Goal: Task Accomplishment & Management: Manage account settings

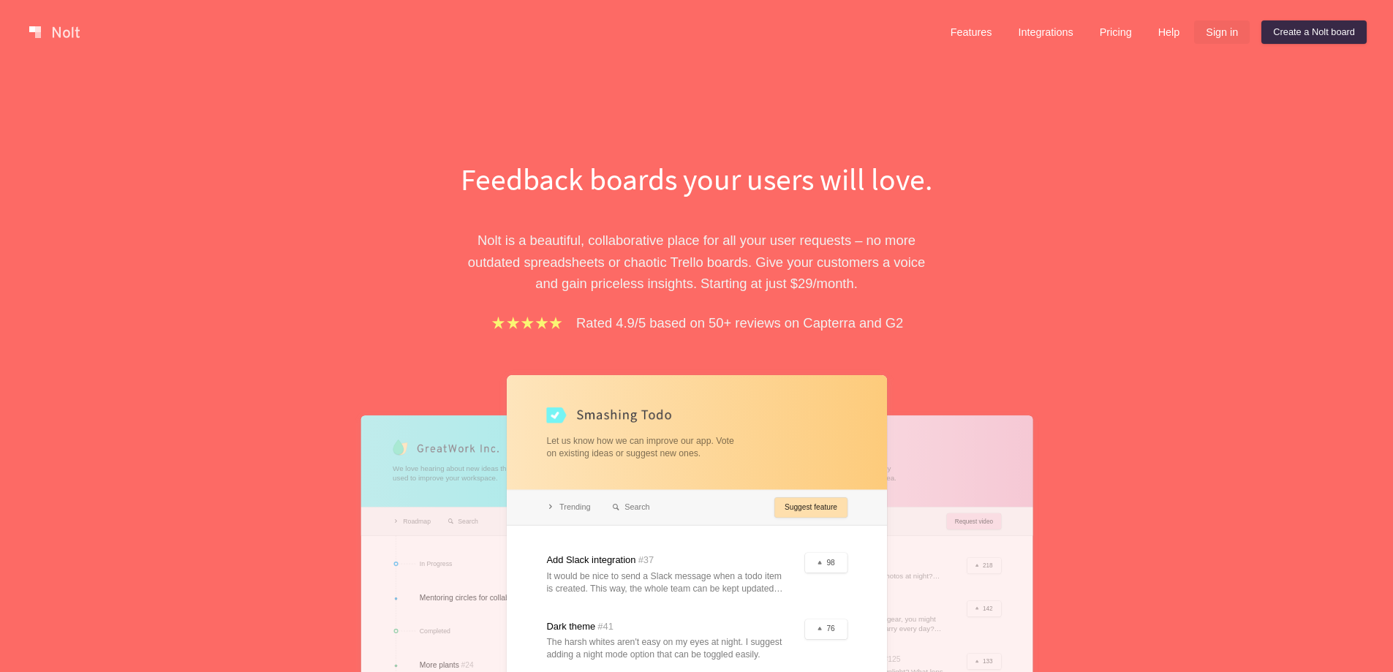
click at [1227, 27] on link "Sign in" at bounding box center [1222, 31] width 56 height 23
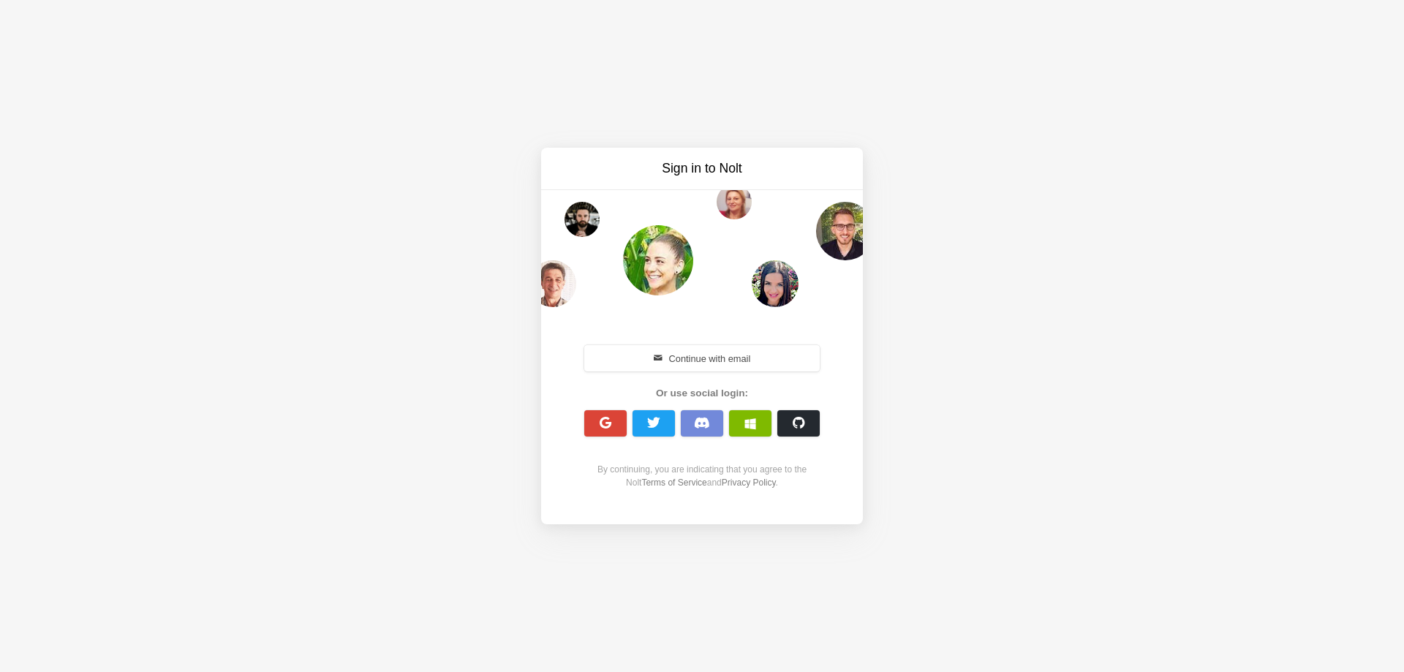
click at [777, 352] on button "Continue with email" at bounding box center [701, 358] width 235 height 26
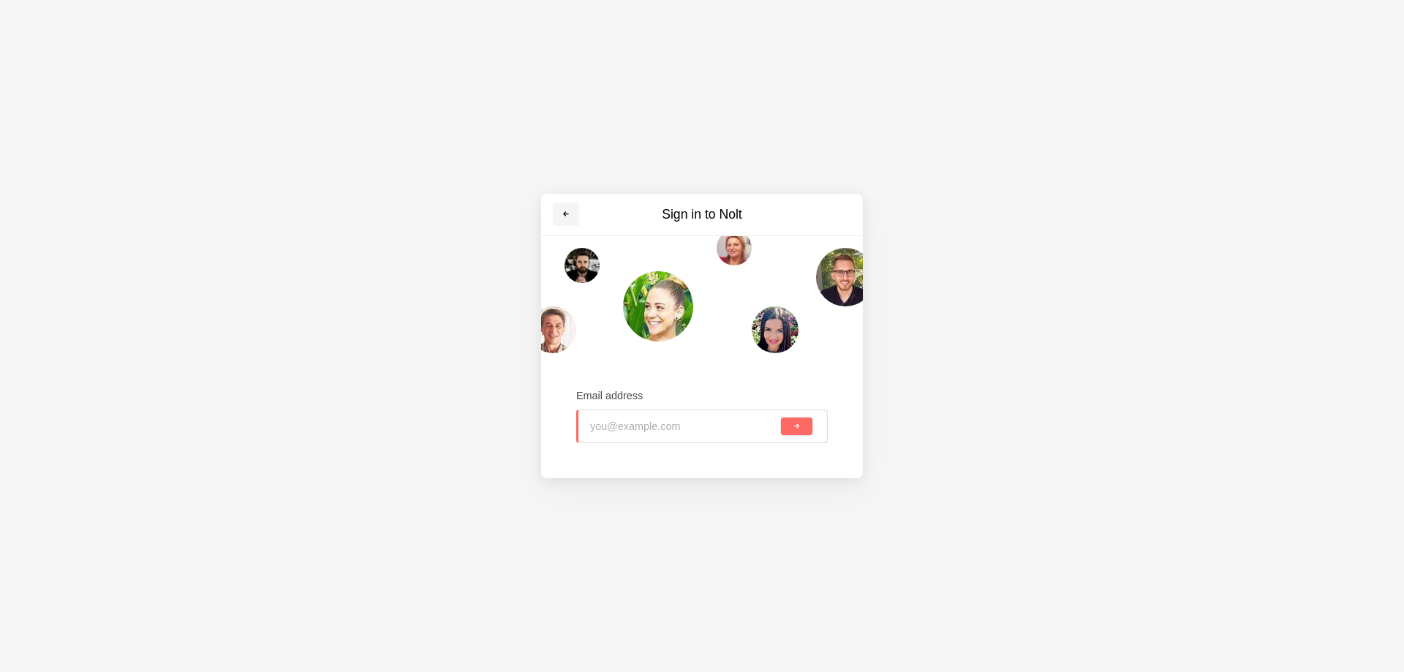
click at [556, 203] on link at bounding box center [566, 213] width 26 height 23
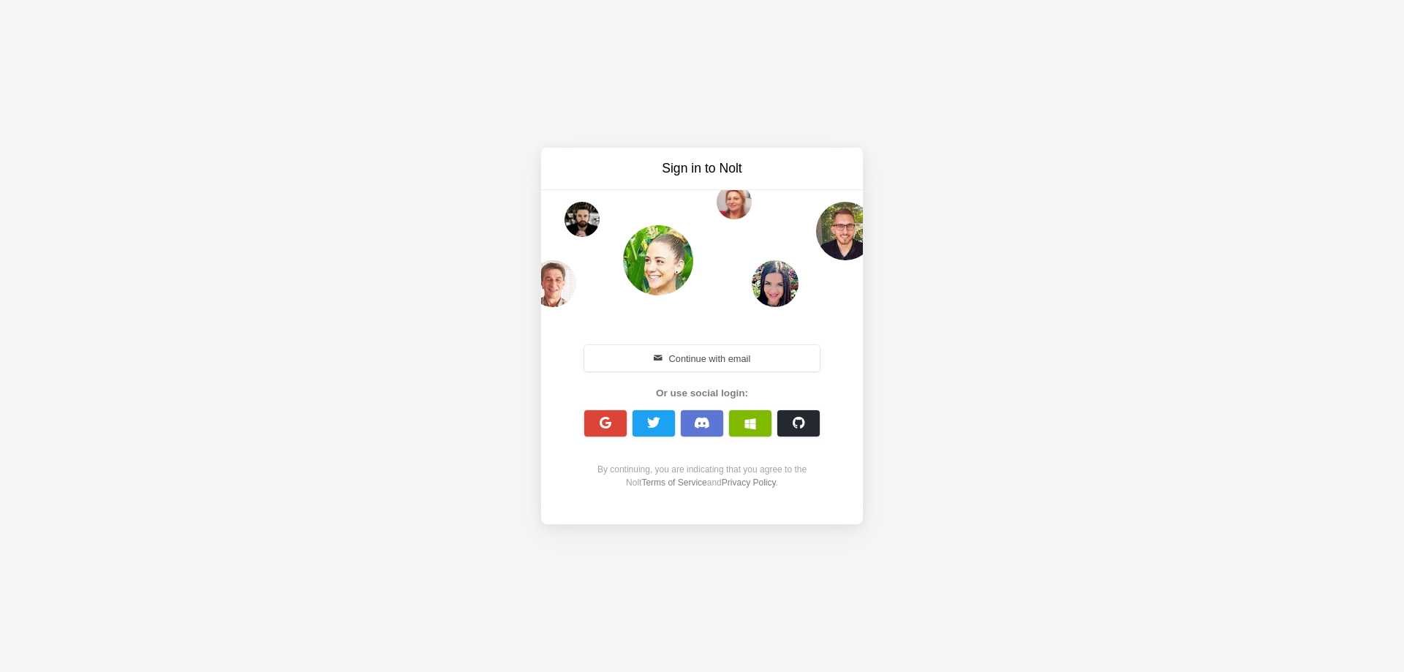
click at [713, 426] on button "button" at bounding box center [702, 423] width 42 height 26
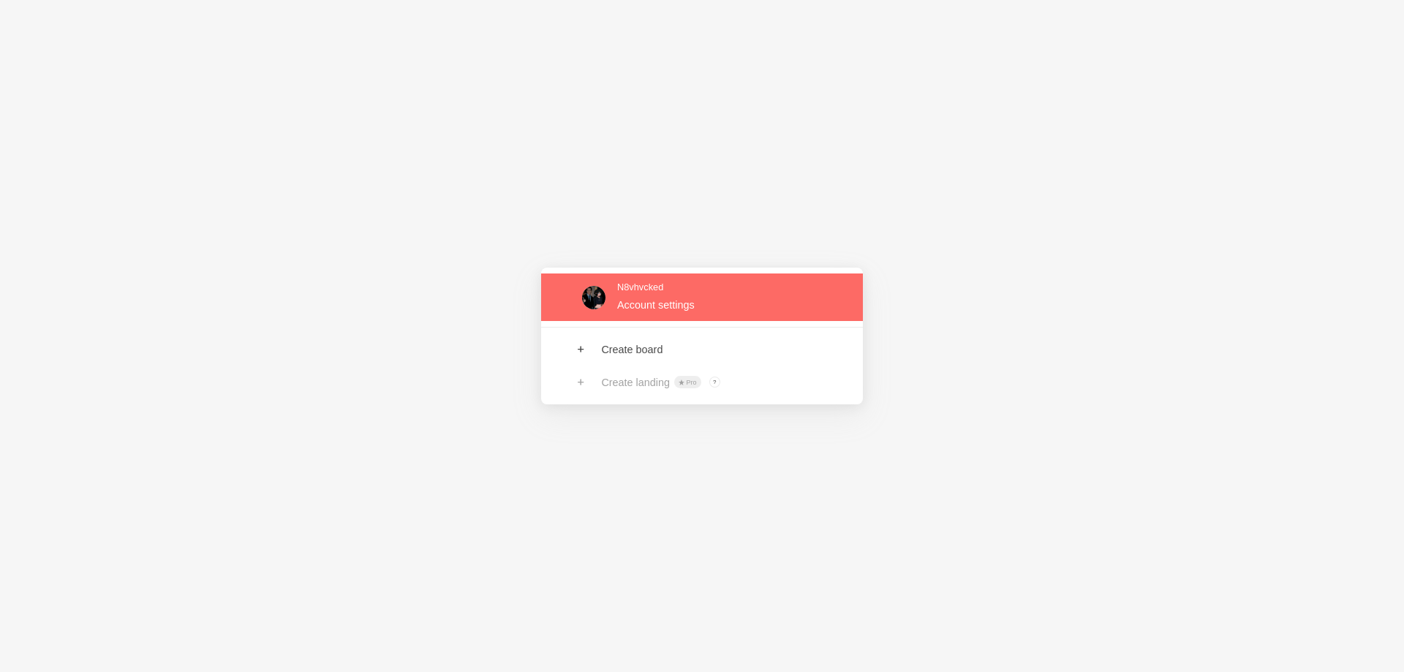
click at [697, 307] on link at bounding box center [702, 297] width 322 height 48
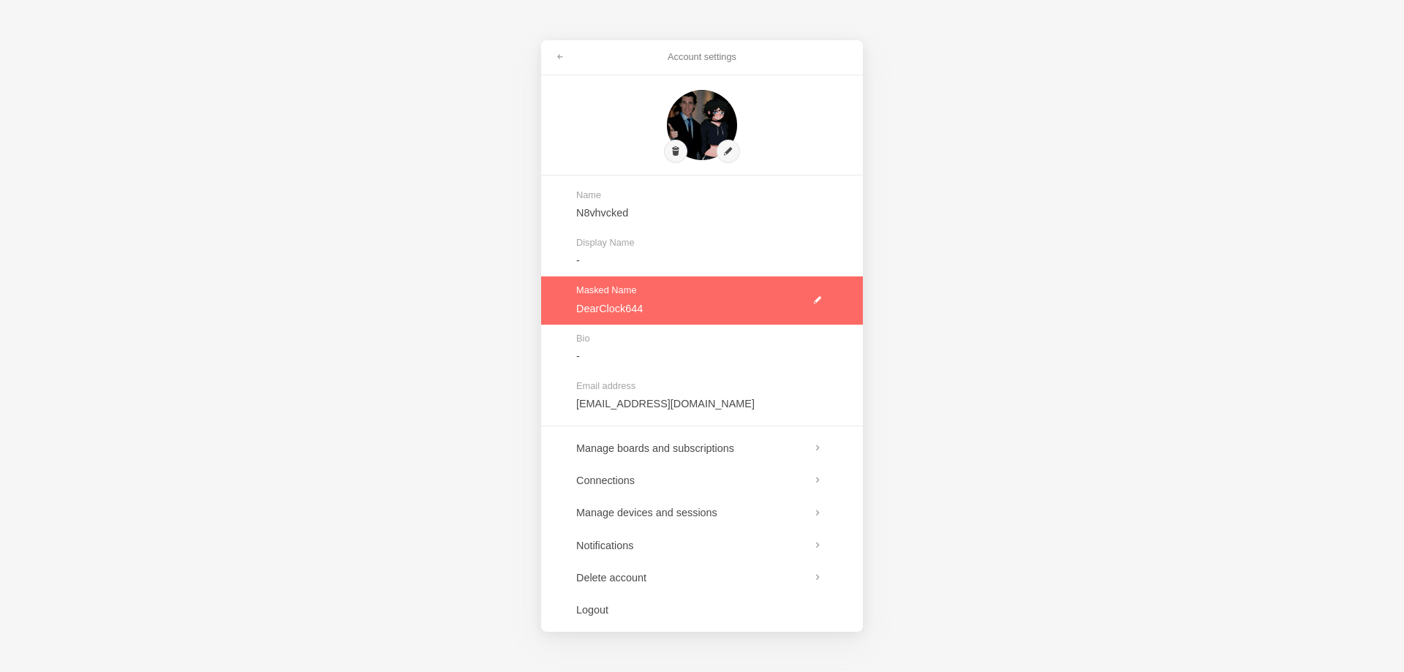
click at [818, 298] on link at bounding box center [702, 300] width 322 height 48
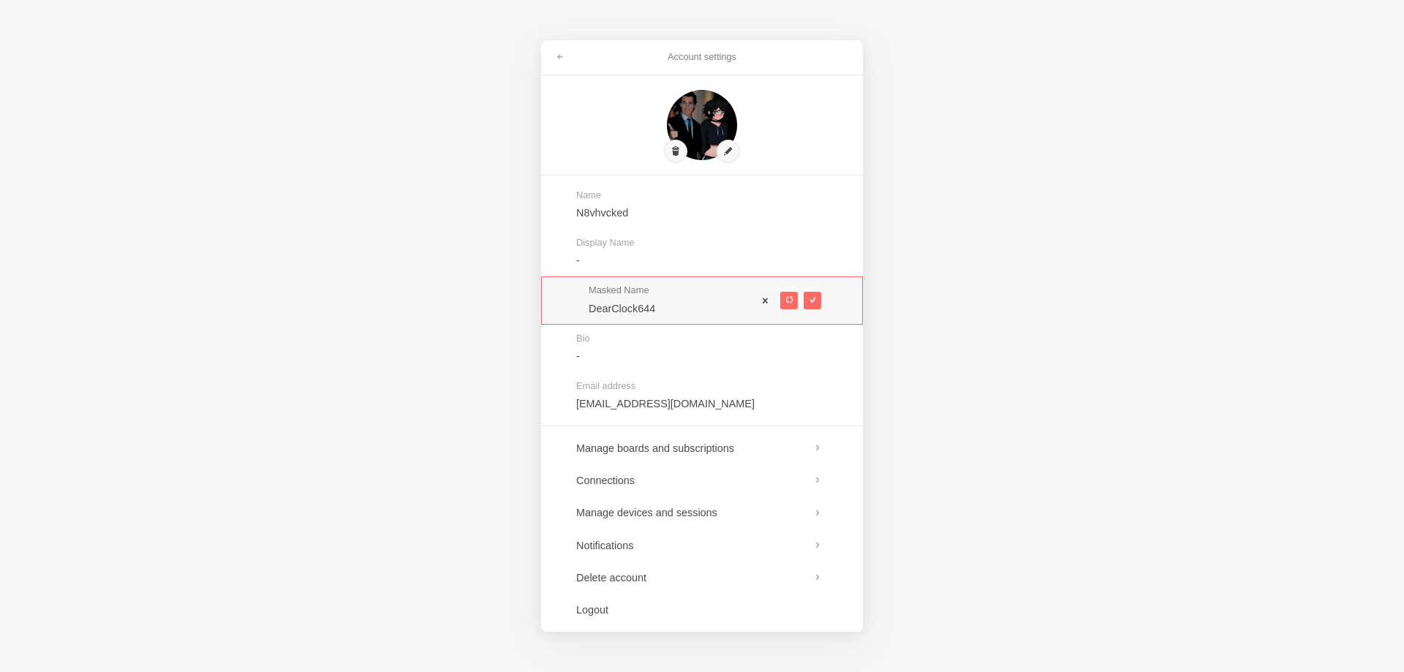
click at [765, 303] on span at bounding box center [765, 300] width 10 height 10
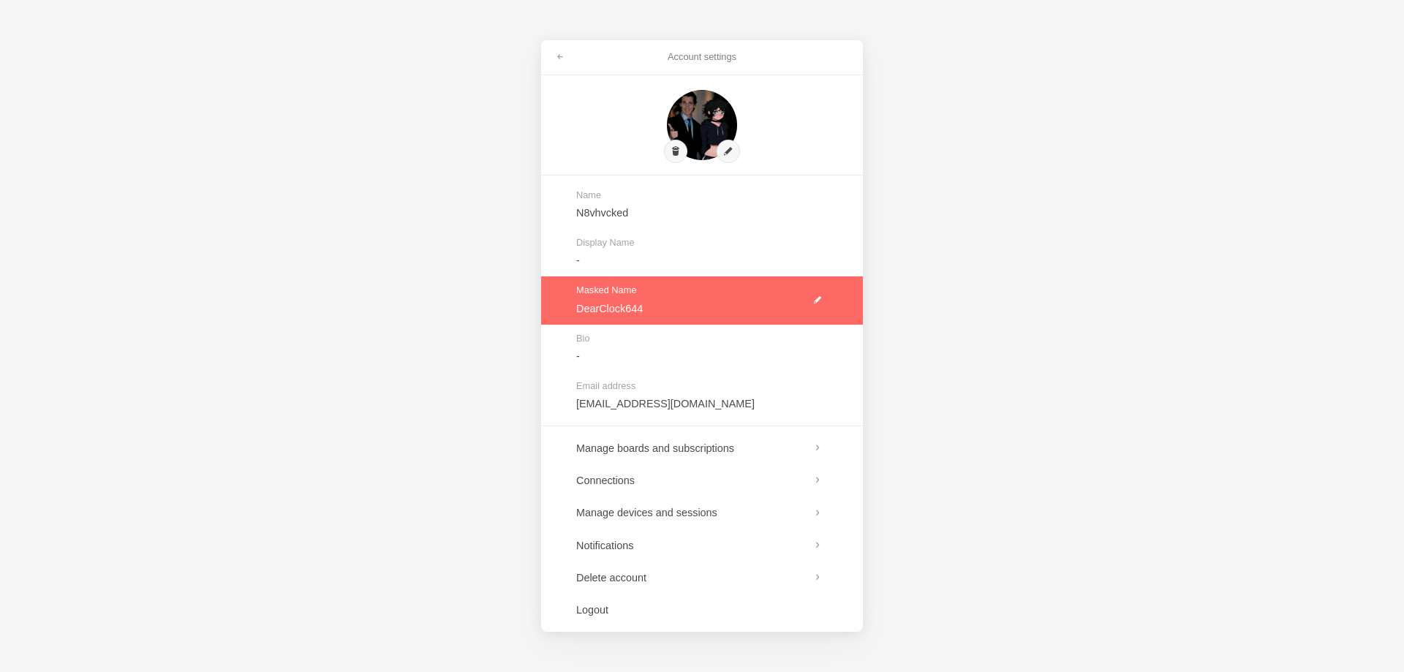
click at [716, 304] on link at bounding box center [702, 300] width 322 height 48
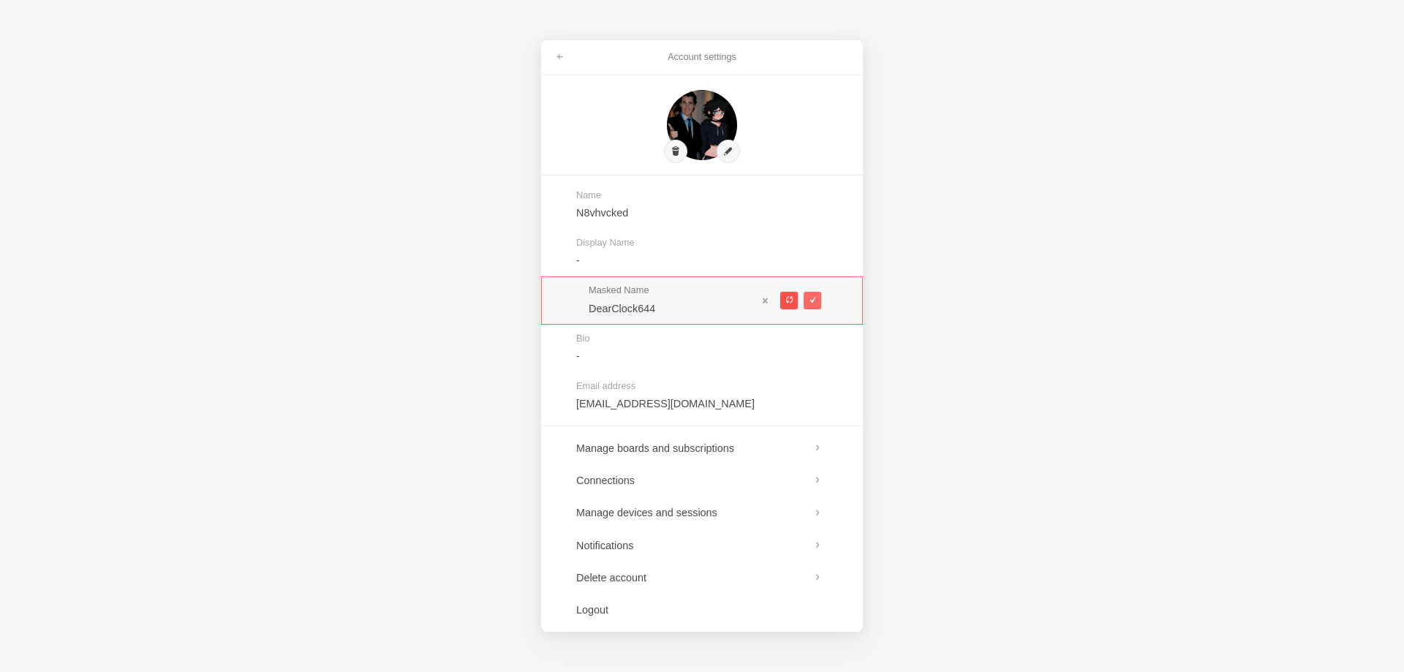
click at [785, 296] on span at bounding box center [788, 300] width 8 height 8
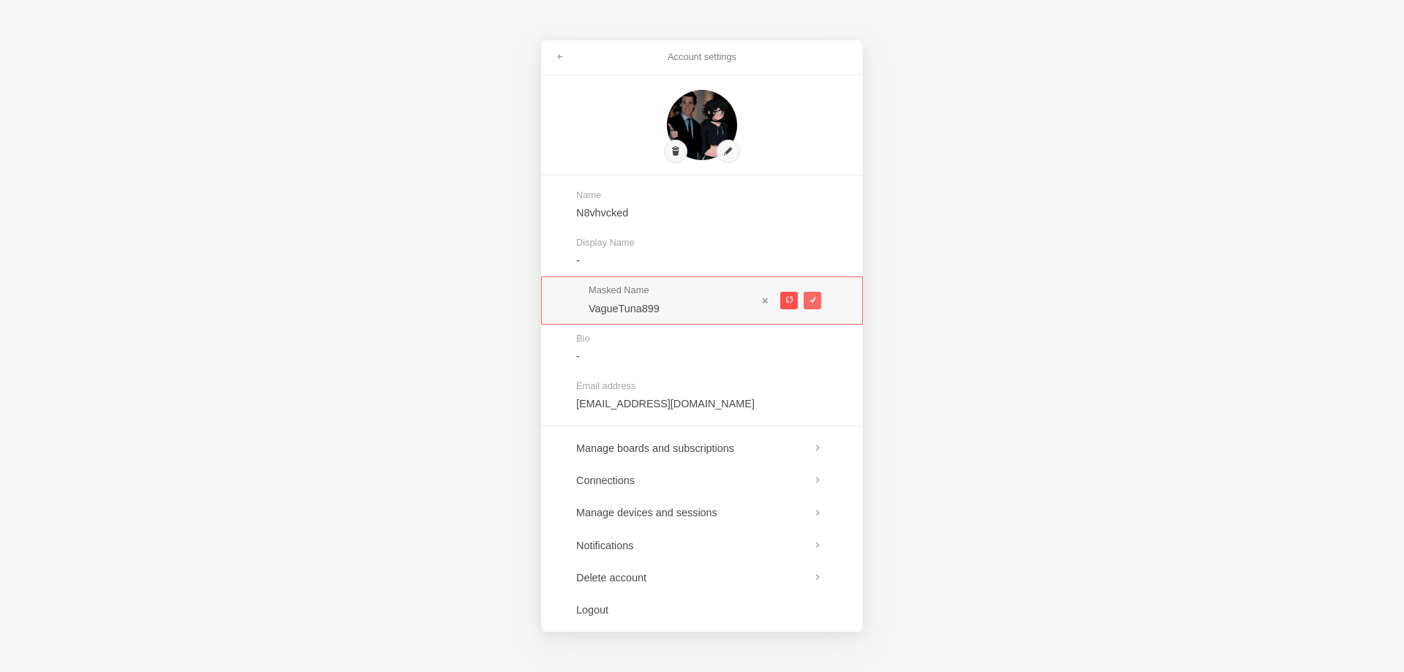
click at [785, 296] on span at bounding box center [788, 300] width 8 height 8
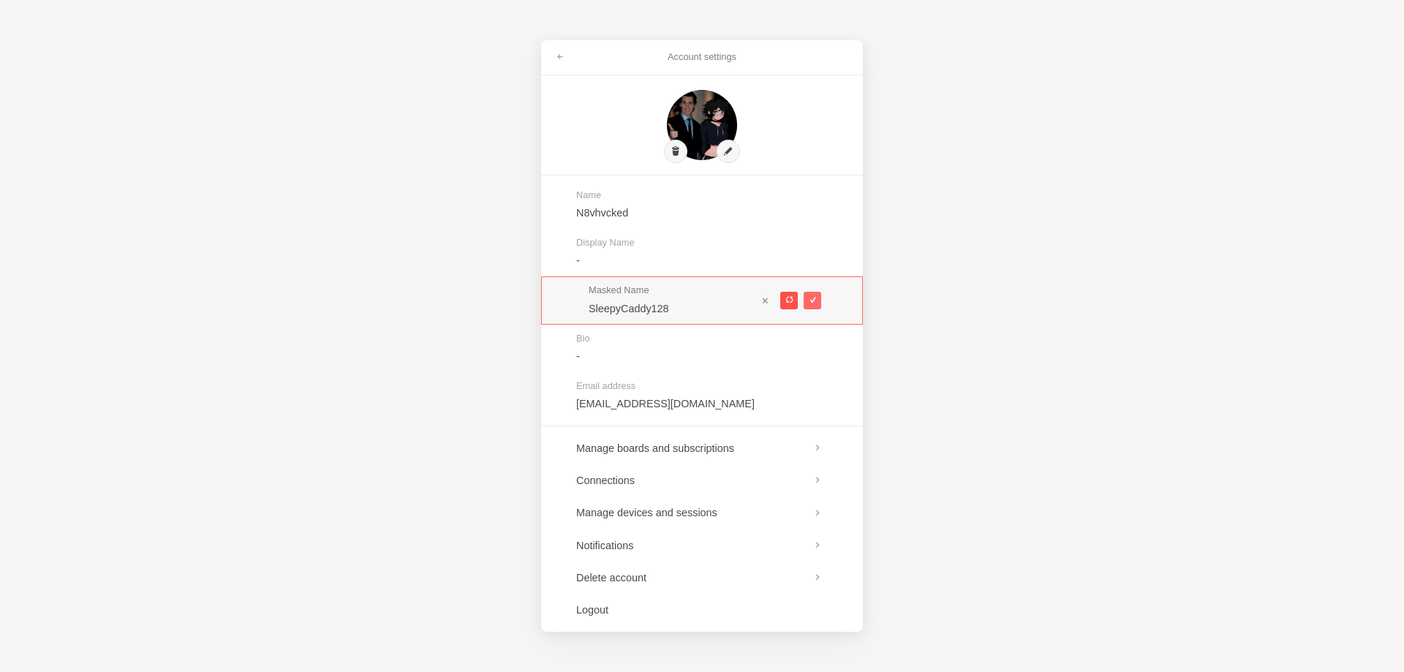
type input "JollyCephalopod584"
click at [766, 304] on span at bounding box center [765, 300] width 10 height 10
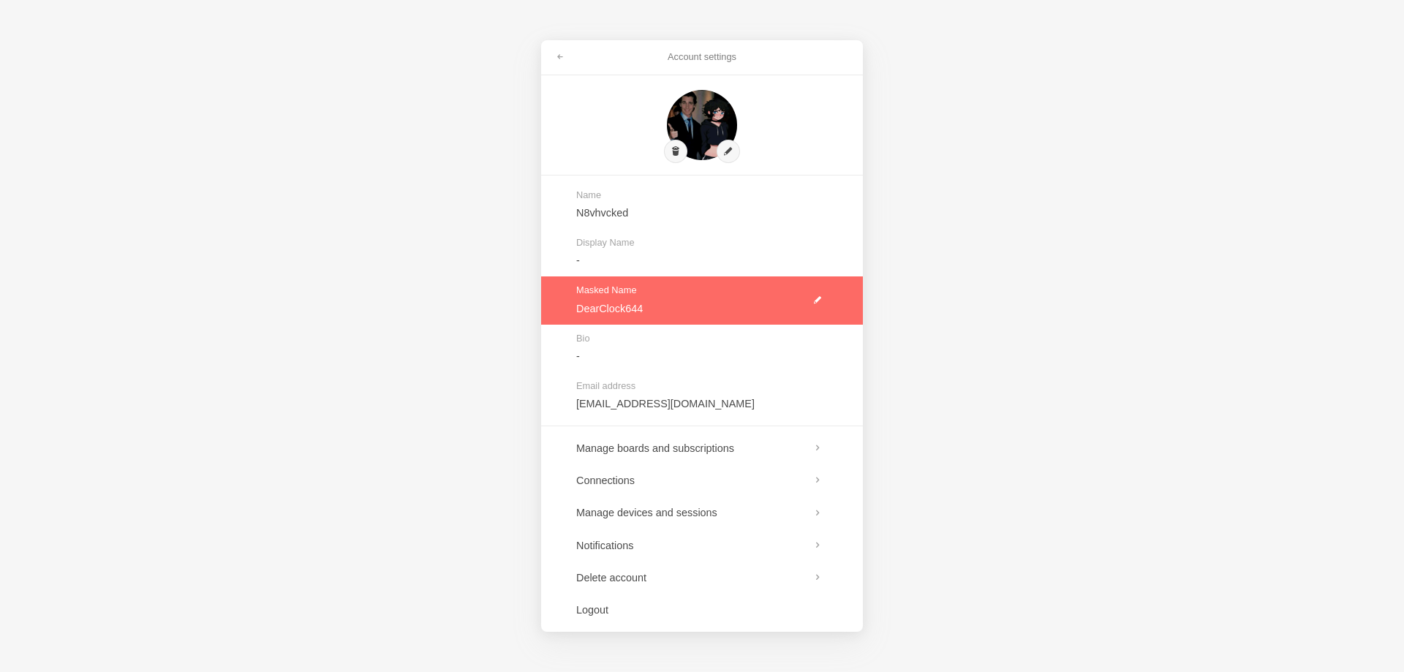
click at [810, 295] on link at bounding box center [702, 300] width 322 height 48
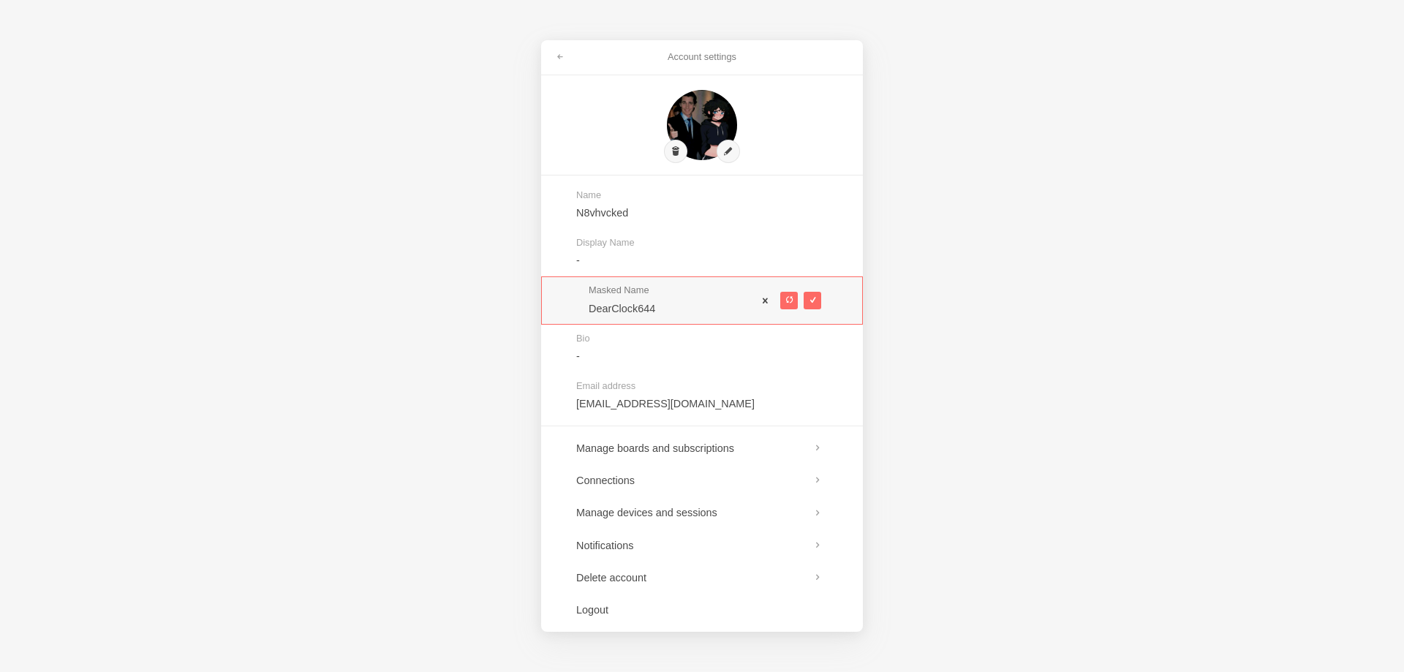
click at [767, 300] on span at bounding box center [765, 300] width 10 height 10
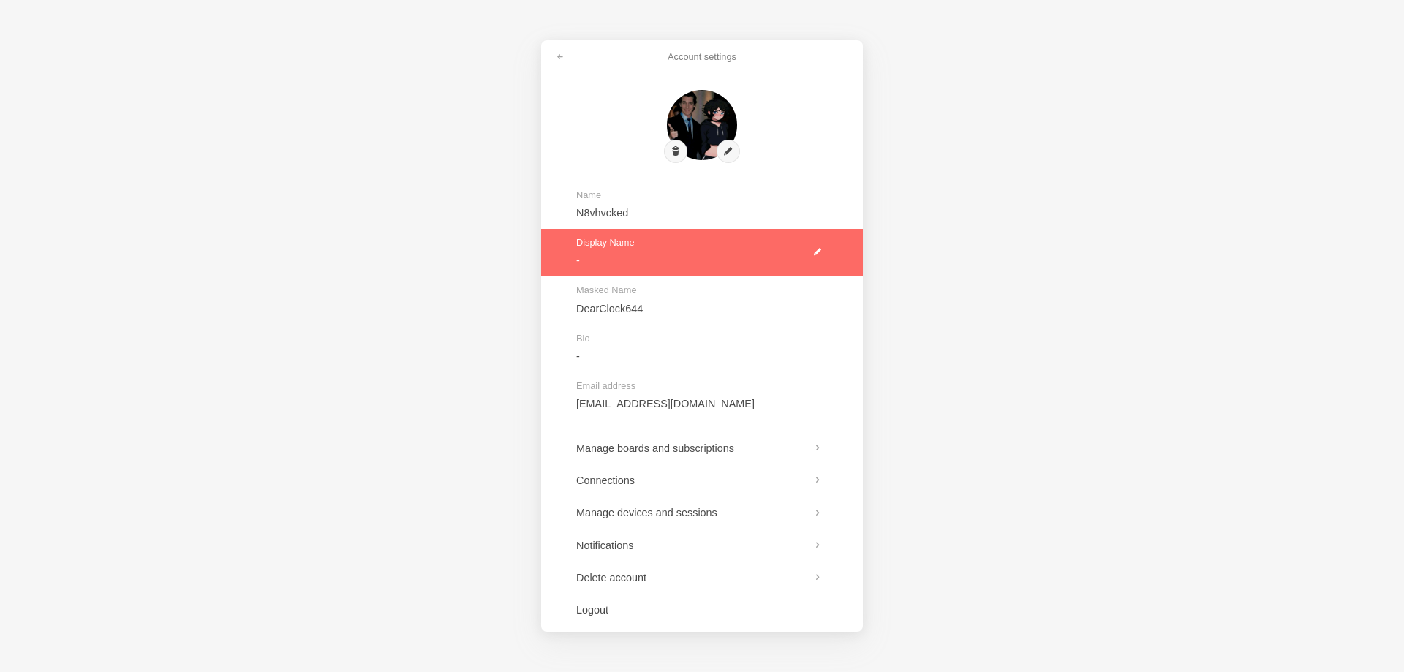
click at [668, 256] on link at bounding box center [702, 253] width 322 height 48
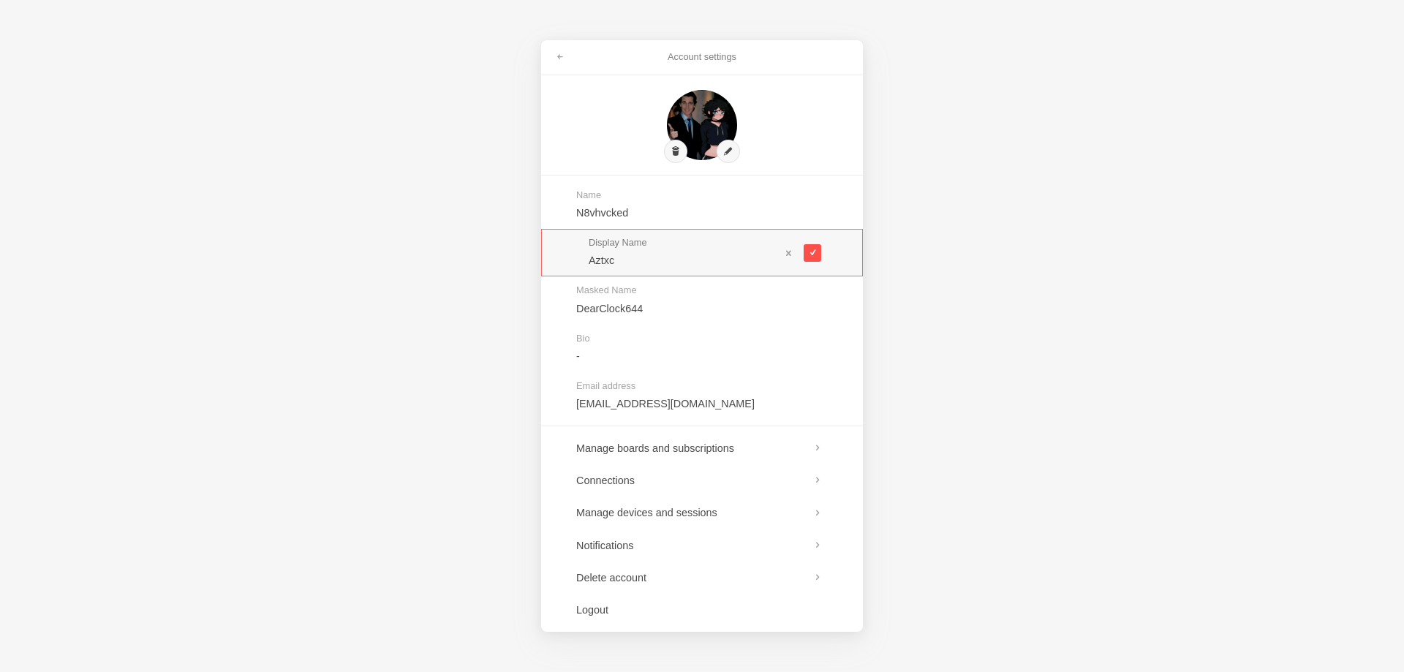
type input "Aztxc"
click at [814, 254] on span at bounding box center [812, 253] width 8 height 8
click at [556, 48] on link at bounding box center [560, 56] width 26 height 23
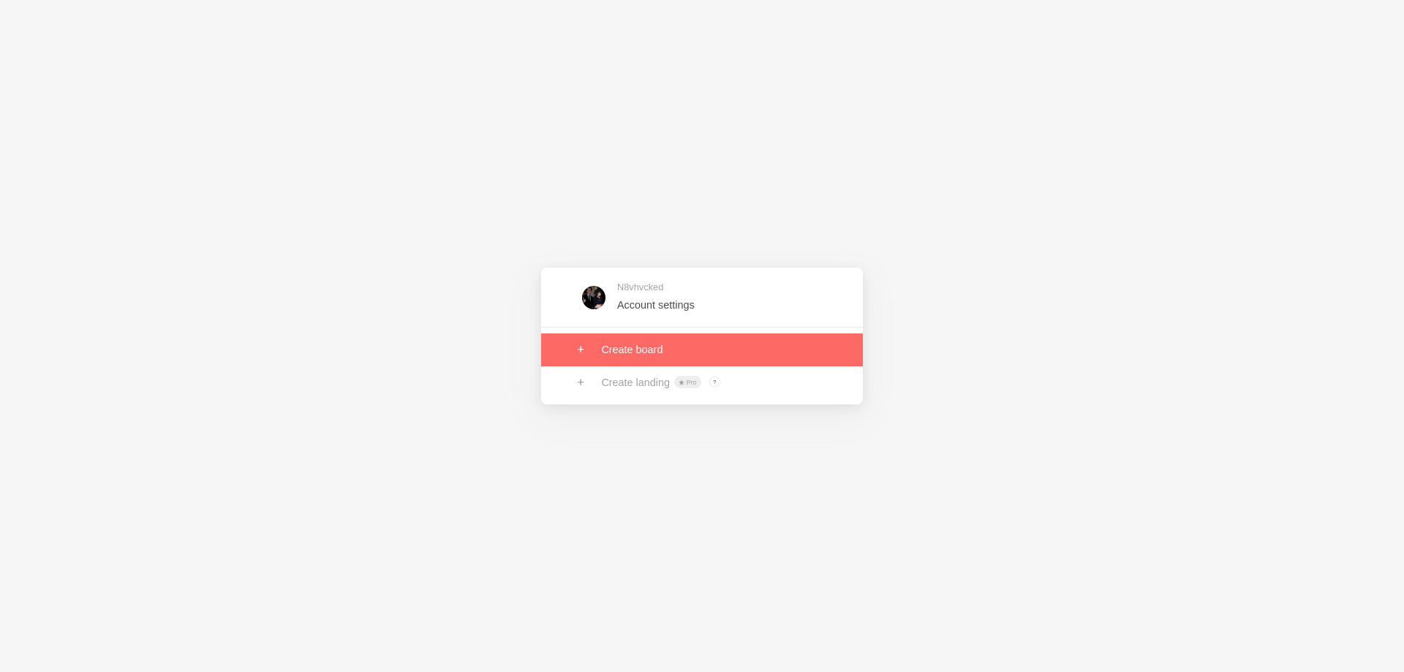
click at [667, 342] on link at bounding box center [702, 349] width 322 height 32
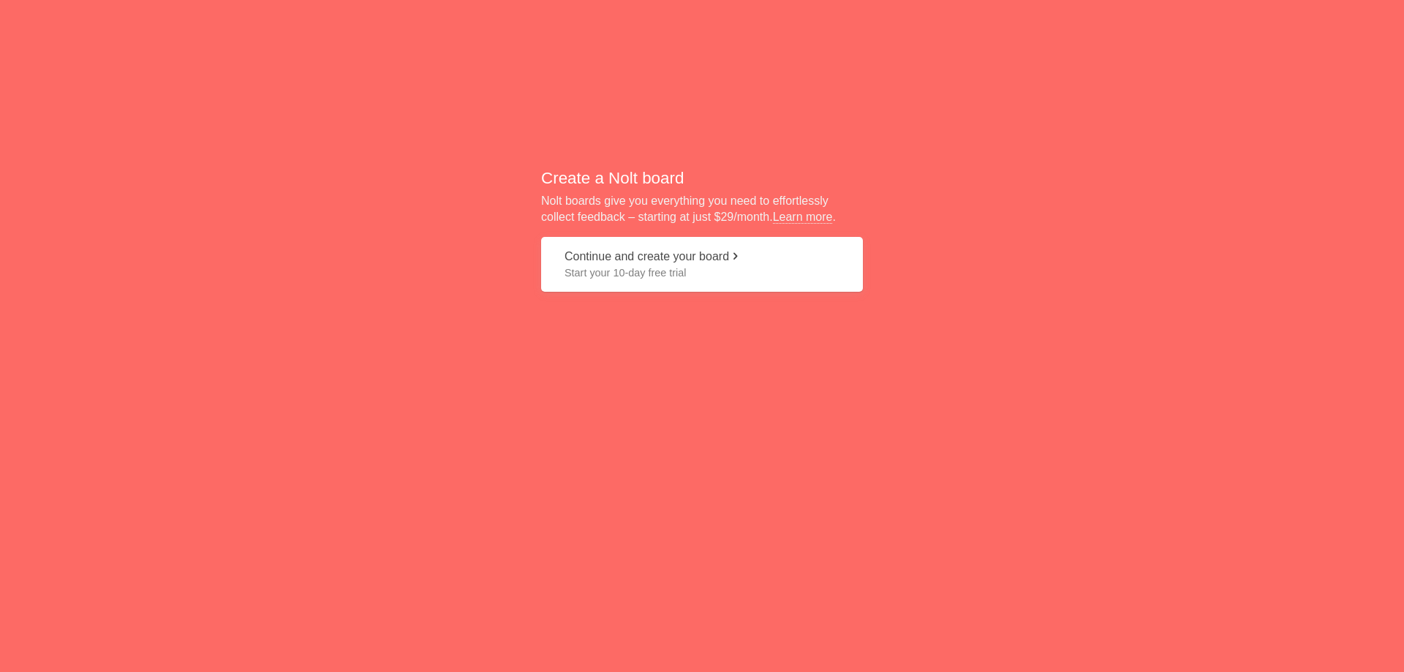
click at [728, 264] on button "Continue and create your board Start your 10-day free trial" at bounding box center [702, 264] width 322 height 55
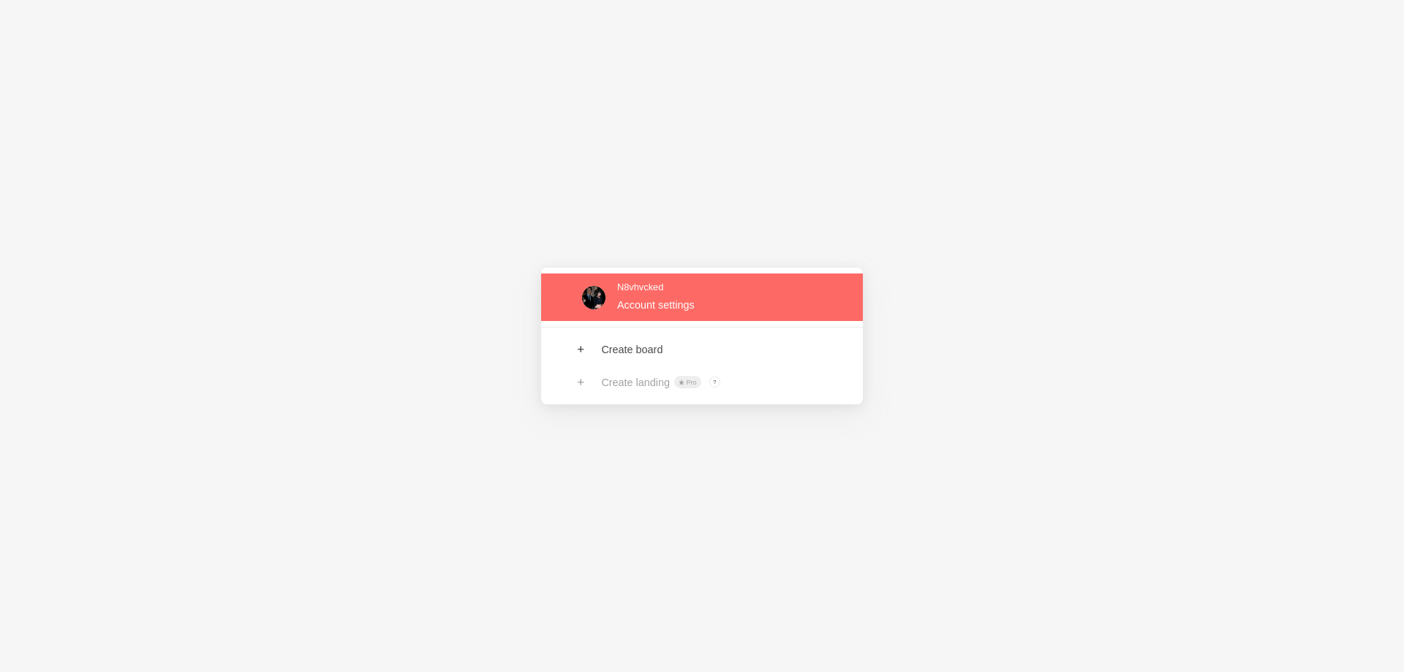
click at [650, 311] on link at bounding box center [702, 297] width 322 height 48
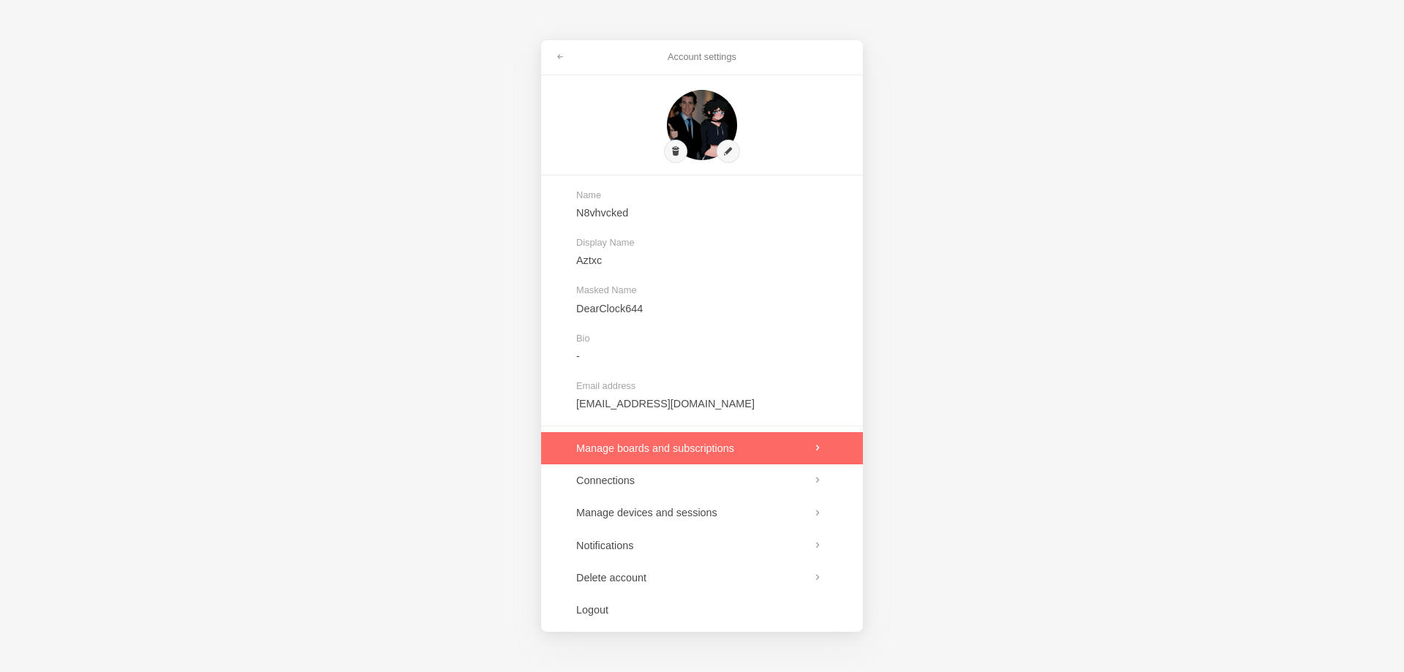
click at [678, 452] on link at bounding box center [702, 448] width 322 height 32
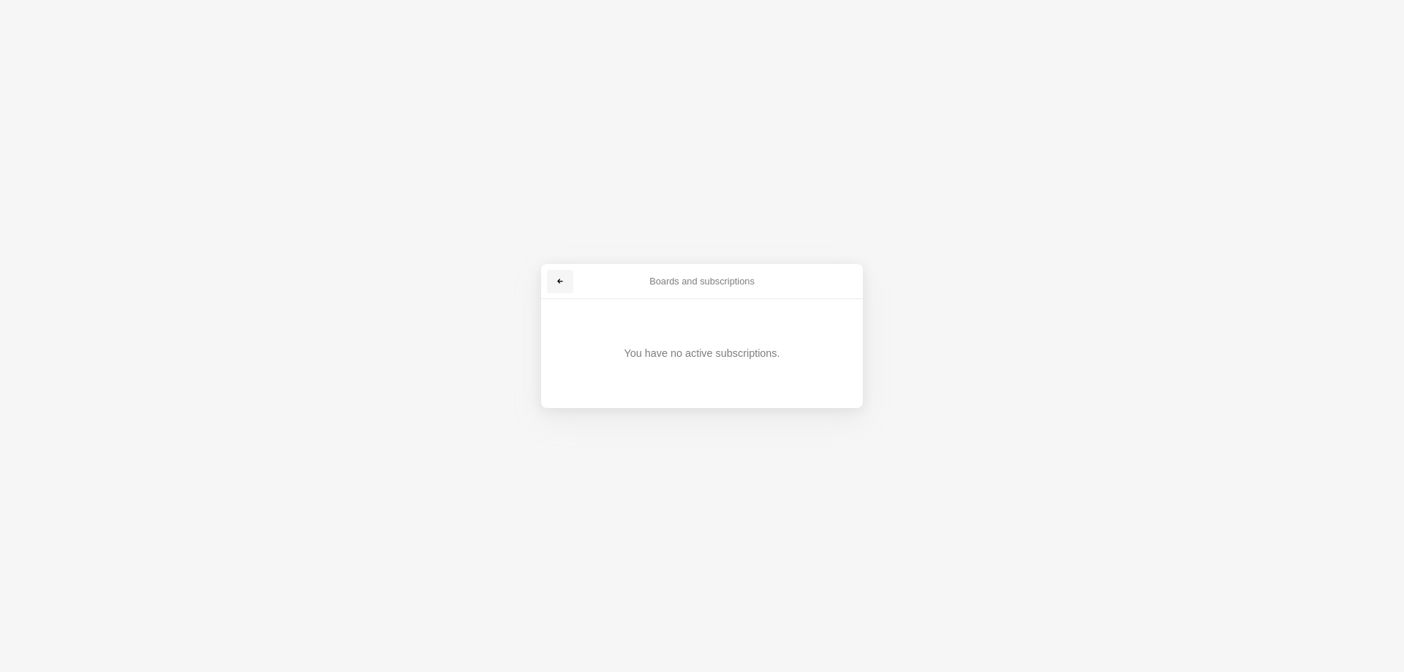
click at [559, 284] on span at bounding box center [560, 281] width 9 height 9
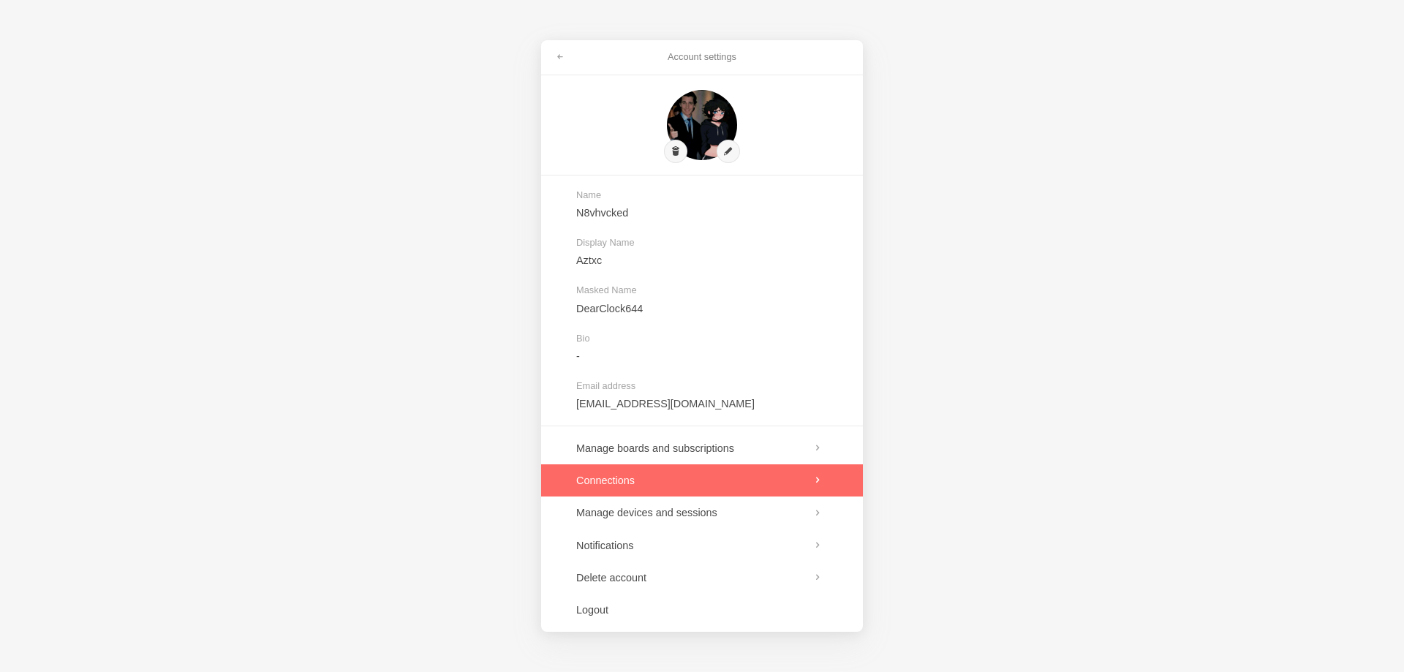
click at [682, 482] on link at bounding box center [702, 480] width 322 height 32
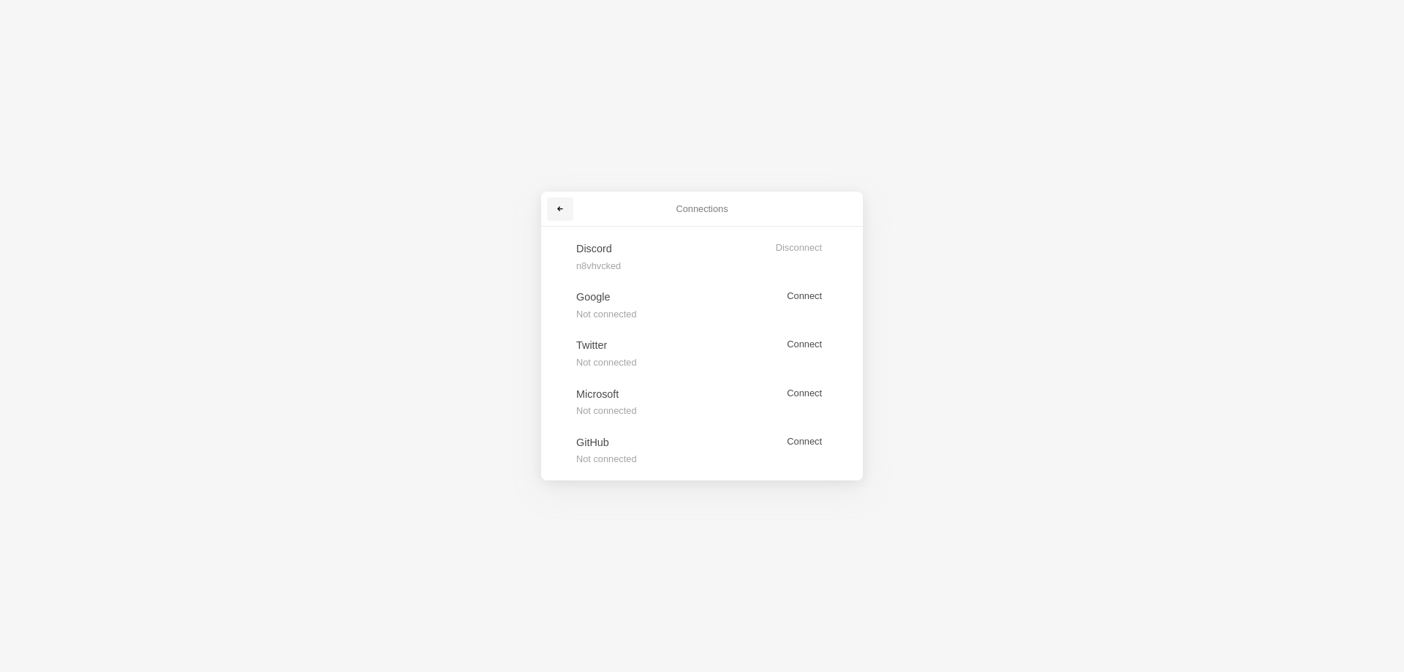
click at [559, 200] on link at bounding box center [560, 208] width 26 height 23
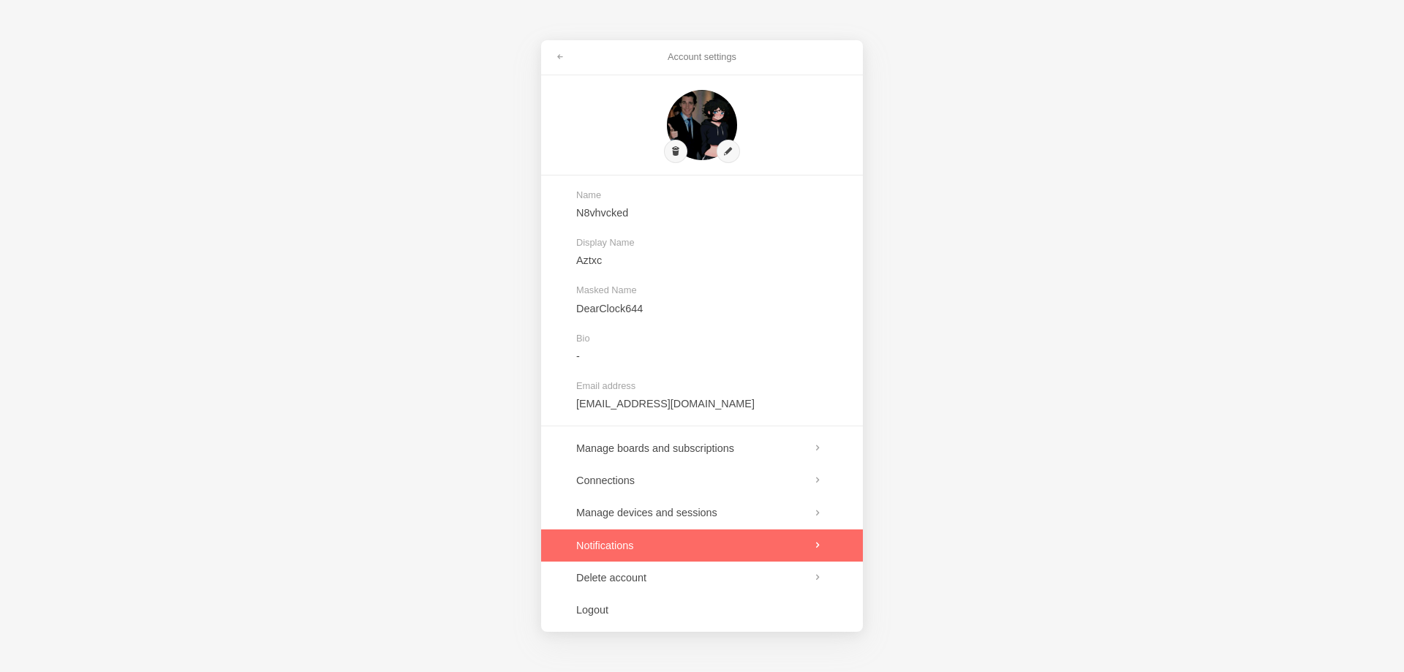
click at [681, 545] on link at bounding box center [702, 545] width 322 height 32
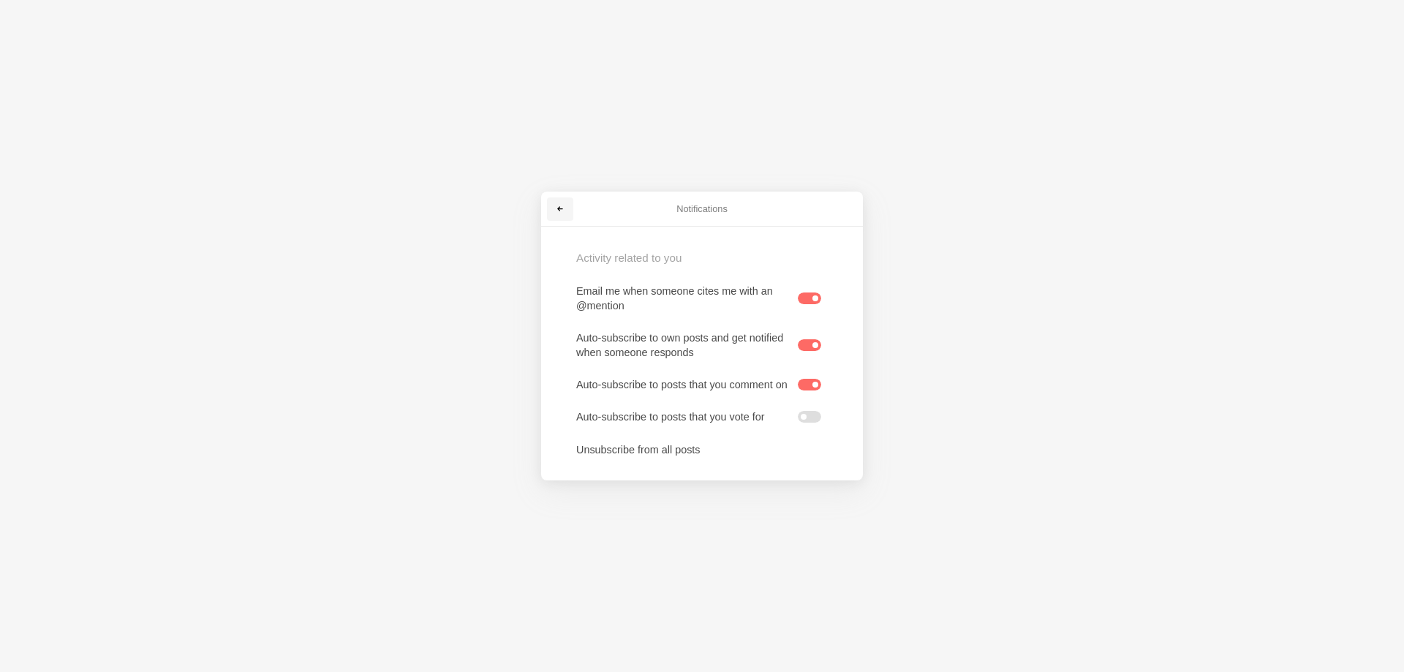
click at [560, 207] on span at bounding box center [560, 209] width 9 height 9
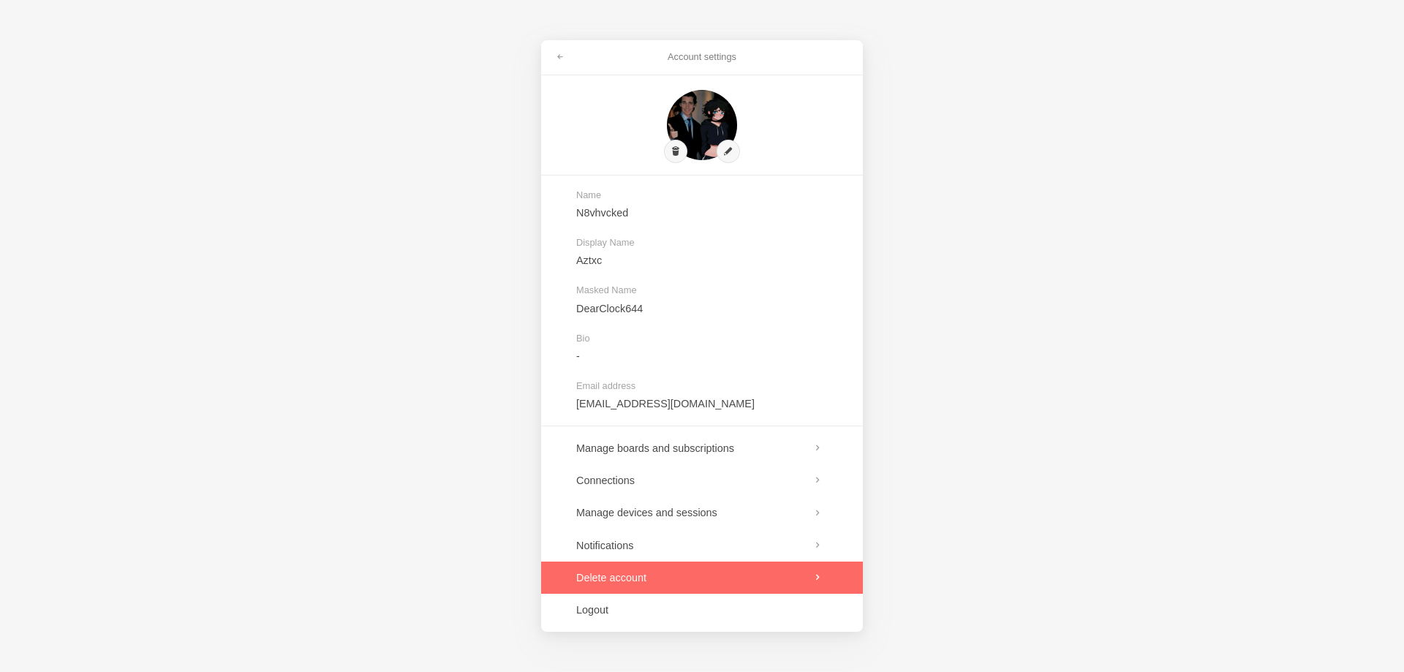
click at [699, 571] on link at bounding box center [702, 577] width 322 height 32
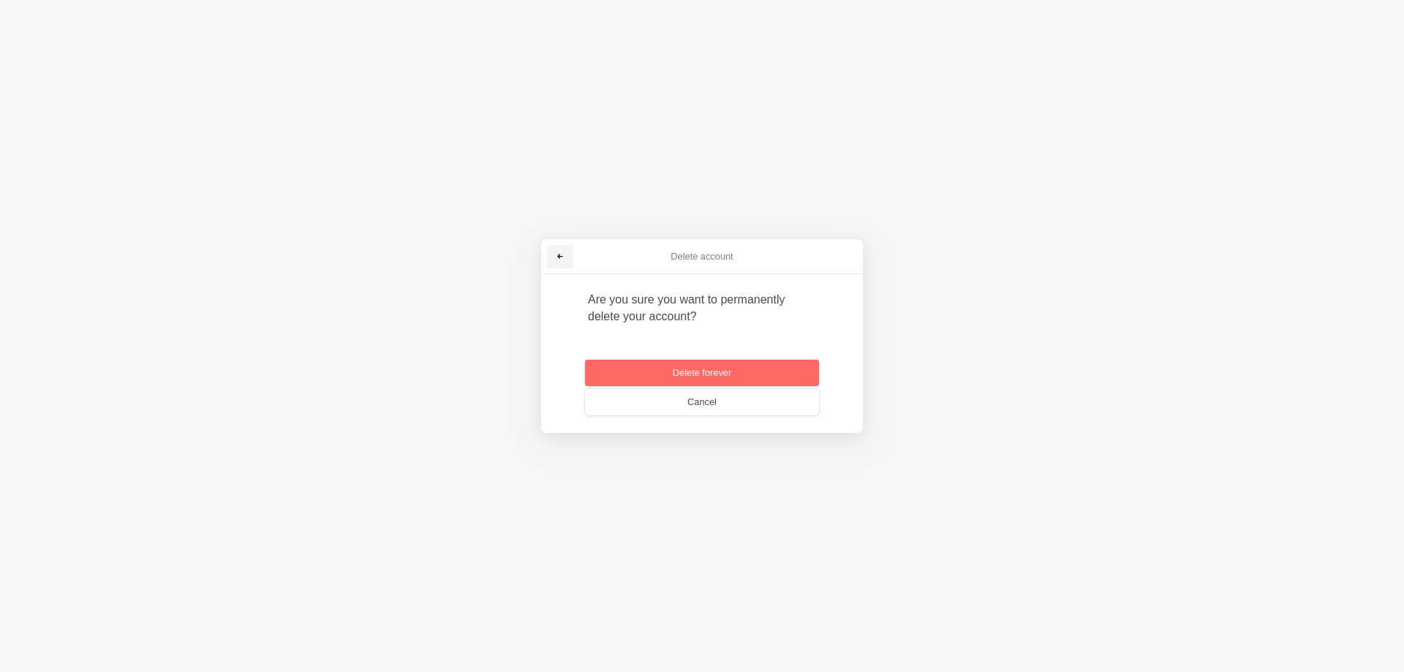
click at [556, 254] on span at bounding box center [560, 256] width 9 height 9
